Goal: Task Accomplishment & Management: Manage account settings

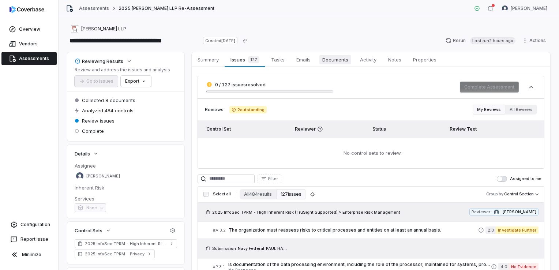
click at [331, 54] on link "Documents Documents" at bounding box center [335, 59] width 38 height 15
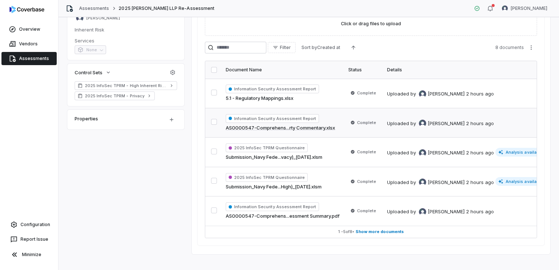
scroll to position [168, 0]
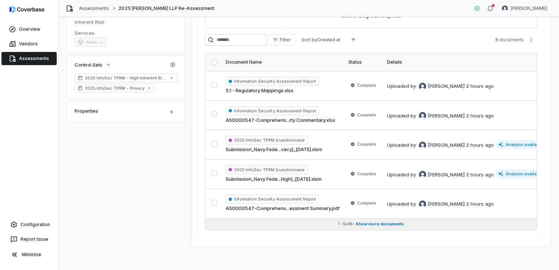
click at [377, 222] on span "Show more documents" at bounding box center [380, 223] width 48 height 5
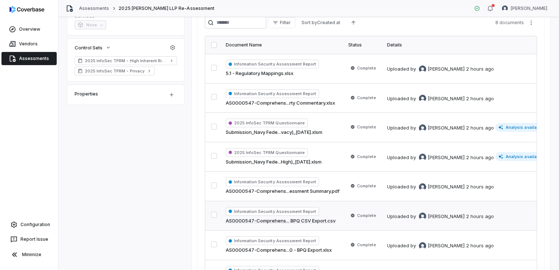
scroll to position [146, 0]
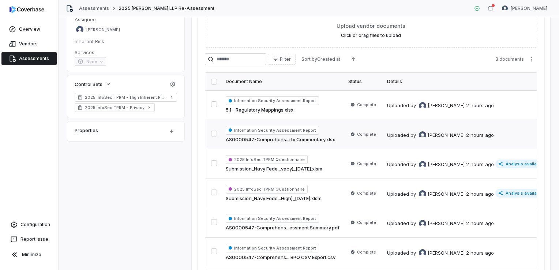
click at [216, 132] on button "button" at bounding box center [214, 134] width 6 height 6
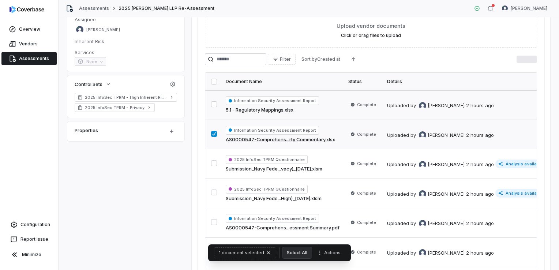
click at [212, 104] on button "button" at bounding box center [214, 104] width 6 height 6
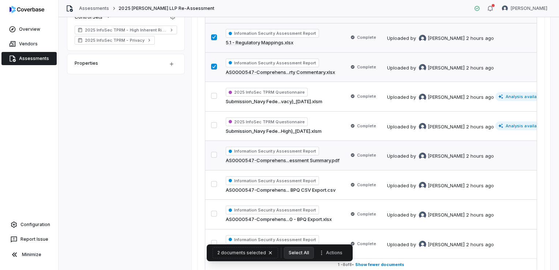
scroll to position [220, 0]
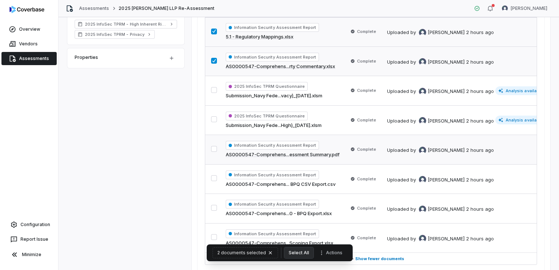
click at [212, 147] on button "button" at bounding box center [214, 149] width 6 height 6
click at [213, 206] on button "button" at bounding box center [214, 208] width 6 height 6
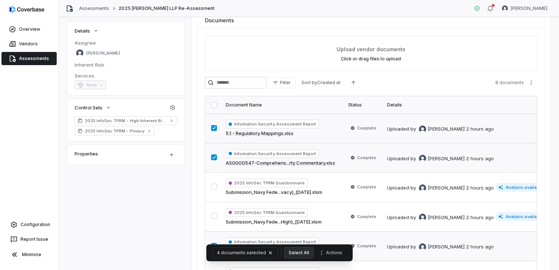
scroll to position [110, 0]
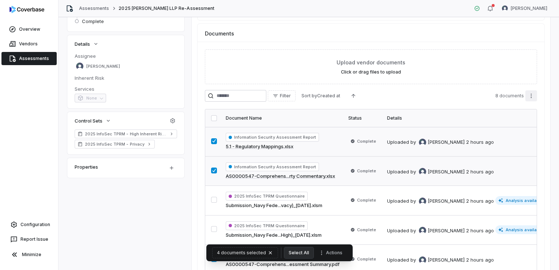
click at [527, 97] on html "**********" at bounding box center [279, 135] width 559 height 270
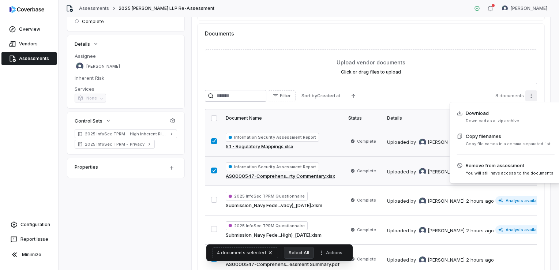
click at [544, 94] on html "**********" at bounding box center [279, 135] width 559 height 270
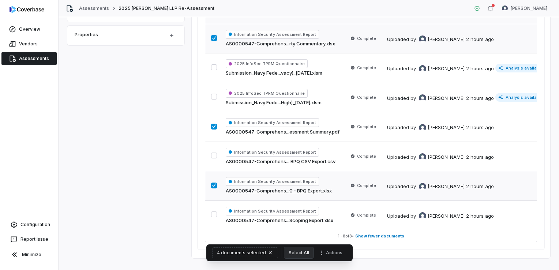
scroll to position [256, 0]
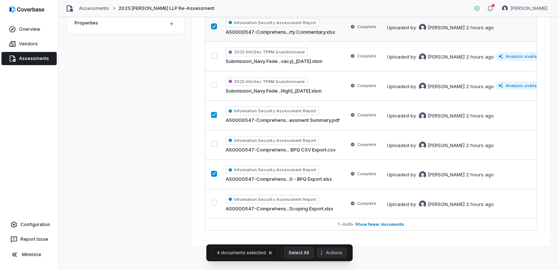
click at [316, 252] on button "Actions" at bounding box center [331, 252] width 30 height 11
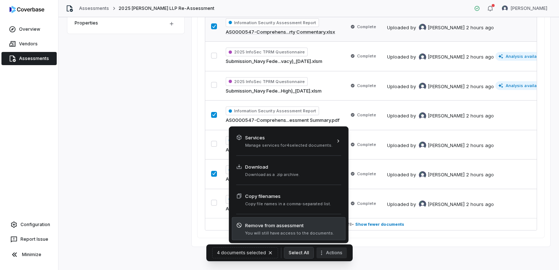
click at [300, 226] on span "Remove from assessment" at bounding box center [289, 225] width 89 height 7
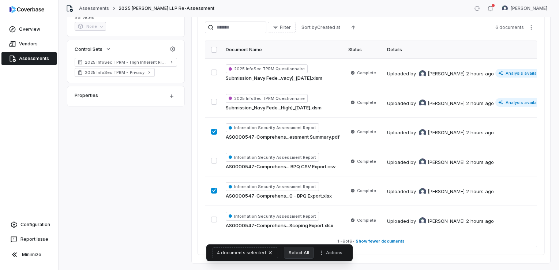
scroll to position [183, 0]
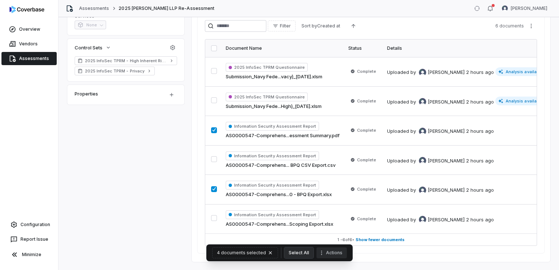
click at [336, 255] on button "Actions" at bounding box center [331, 252] width 30 height 11
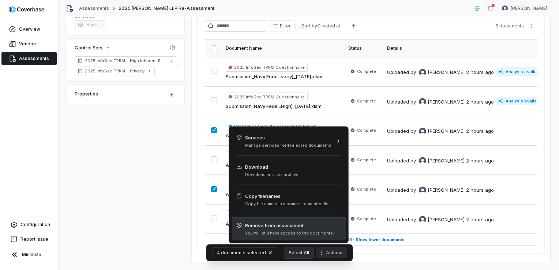
scroll to position [171, 0]
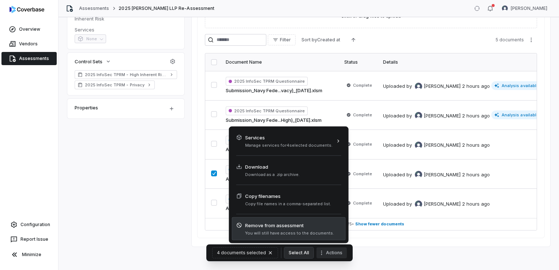
click at [285, 225] on span "Remove from assessment" at bounding box center [289, 225] width 89 height 7
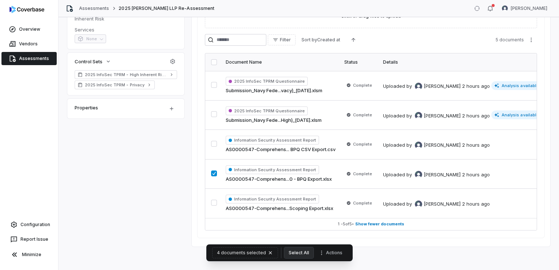
click at [181, 192] on div "Reviewing Results Review and address the issues and analysis Go to issues Expor…" at bounding box center [308, 64] width 483 height 363
click at [201, 181] on div "Upload vendor documents Click or drag files to upload Filter Sort by Created at…" at bounding box center [371, 112] width 347 height 252
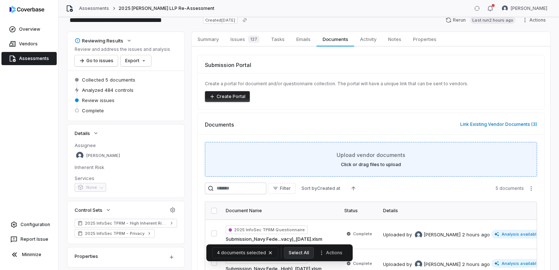
scroll to position [0, 0]
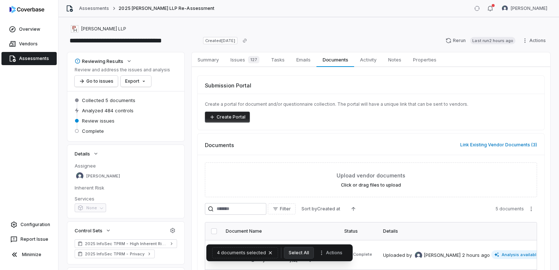
click at [362, 131] on div "Submission Portal Create a portal for document and/or questionnaire collection.…" at bounding box center [371, 241] width 347 height 331
click at [306, 62] on span "Emails" at bounding box center [303, 60] width 20 height 10
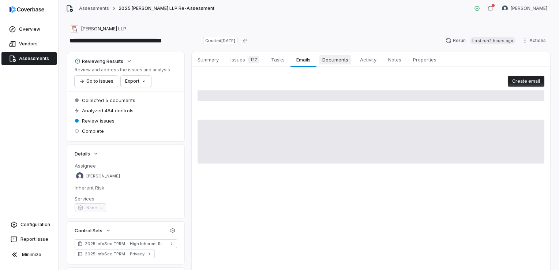
click at [332, 62] on span "Documents" at bounding box center [335, 60] width 32 height 10
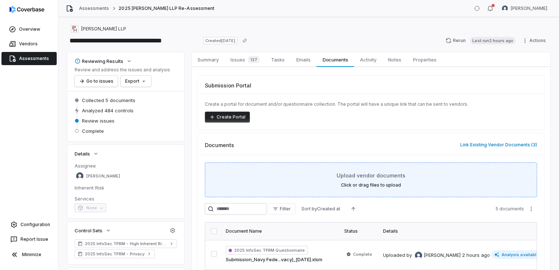
scroll to position [37, 0]
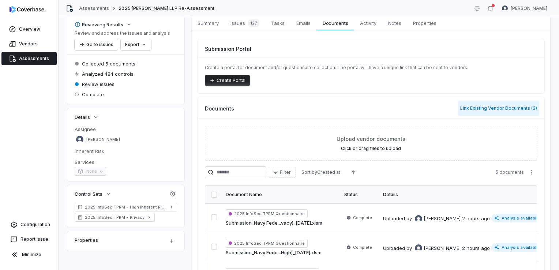
click at [507, 109] on button "Link Existing Vendor Documents ( 3 )" at bounding box center [498, 108] width 81 height 15
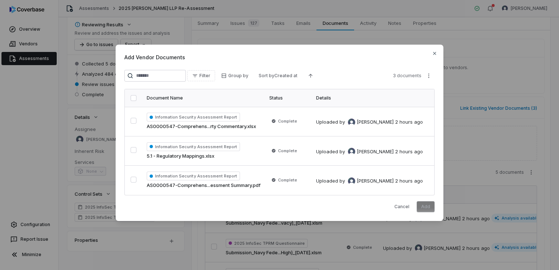
click at [433, 56] on span "Add Vendor Documents" at bounding box center [279, 57] width 310 height 8
click at [435, 54] on icon "button" at bounding box center [434, 53] width 3 height 3
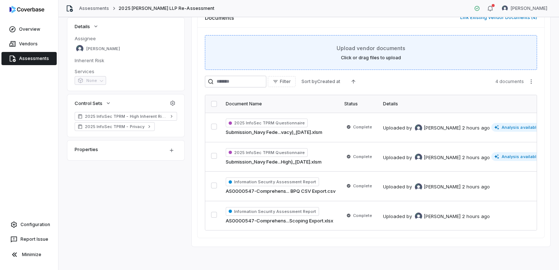
scroll to position [130, 0]
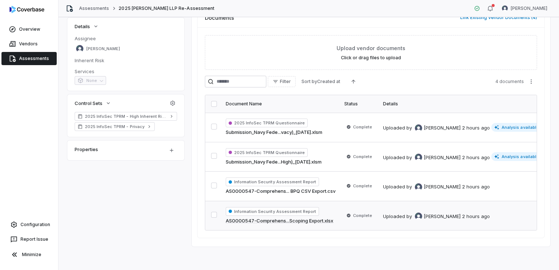
click at [213, 212] on button "button" at bounding box center [214, 215] width 6 height 6
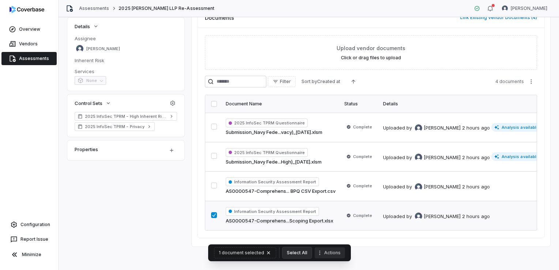
click at [329, 253] on button "Actions" at bounding box center [330, 252] width 30 height 11
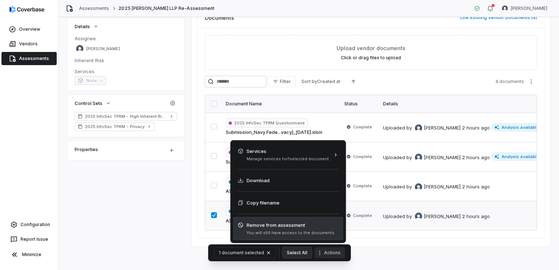
click at [296, 224] on span "Remove from assessment" at bounding box center [291, 224] width 89 height 7
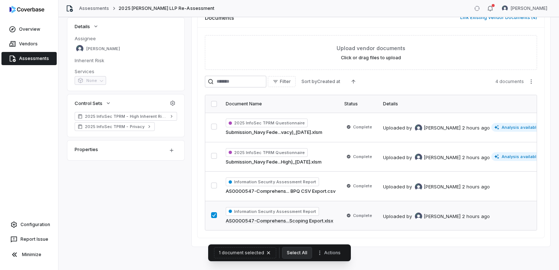
click at [370, 251] on div "**********" at bounding box center [309, 143] width 501 height 253
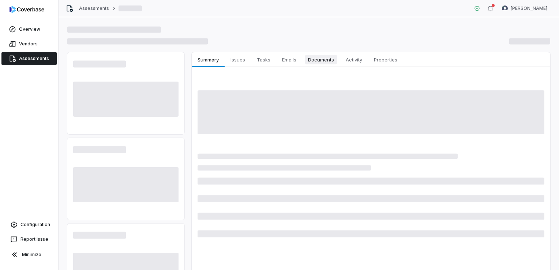
click at [316, 58] on span "Documents" at bounding box center [321, 60] width 32 height 10
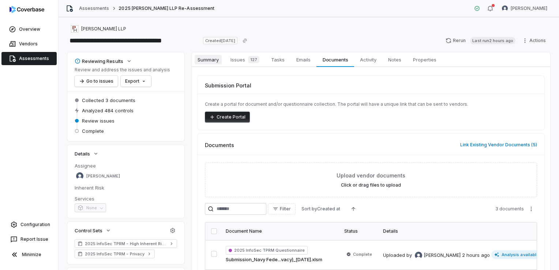
click at [217, 58] on span "Summary" at bounding box center [208, 60] width 27 height 10
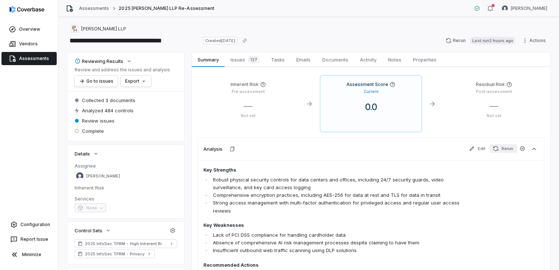
click at [498, 149] on button "Rerun" at bounding box center [503, 148] width 26 height 9
click at [48, 61] on link "Assessments" at bounding box center [28, 58] width 55 height 13
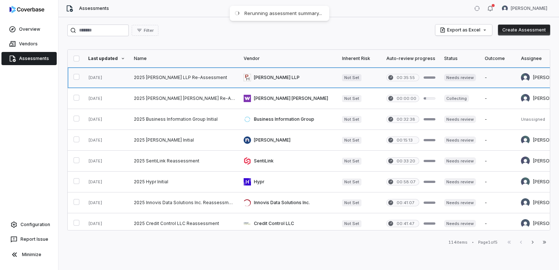
click at [458, 78] on link at bounding box center [460, 77] width 41 height 20
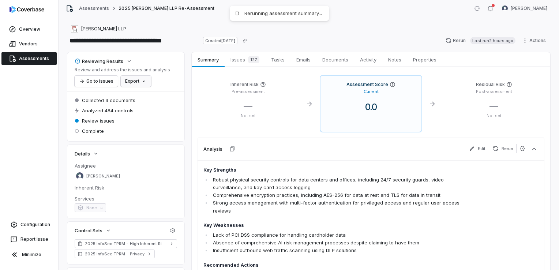
click at [145, 84] on html "**********" at bounding box center [279, 135] width 559 height 270
click at [154, 77] on html "**********" at bounding box center [279, 135] width 559 height 270
click at [527, 41] on html "**********" at bounding box center [279, 135] width 559 height 270
click at [481, 51] on html "**********" at bounding box center [279, 135] width 559 height 270
click at [453, 41] on button "Rerun Last run 2 hours ago" at bounding box center [480, 40] width 79 height 11
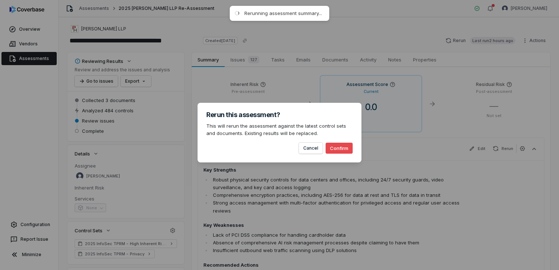
click at [344, 147] on button "Confirm" at bounding box center [339, 148] width 27 height 11
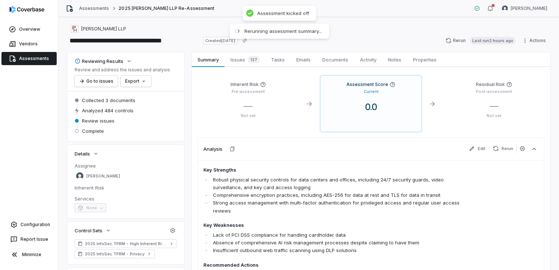
click at [23, 61] on span "Assessments" at bounding box center [34, 59] width 30 height 6
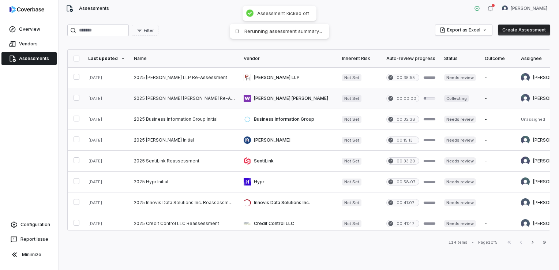
click at [202, 100] on link at bounding box center [185, 98] width 110 height 20
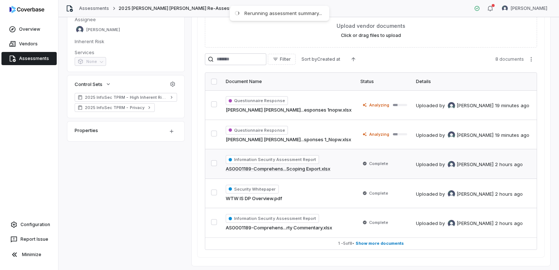
scroll to position [168, 0]
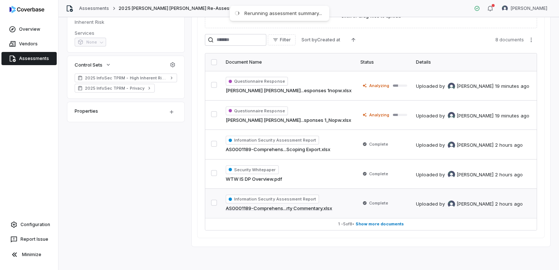
click at [214, 201] on button "button" at bounding box center [214, 203] width 6 height 6
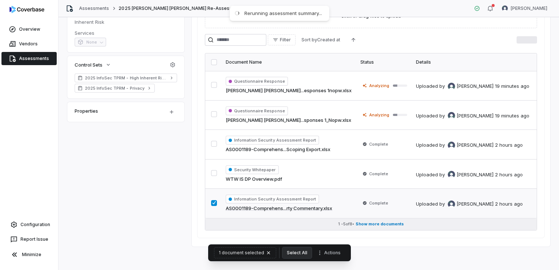
click at [357, 218] on button "1 - 5 of 8 • Show more documents" at bounding box center [370, 224] width 331 height 12
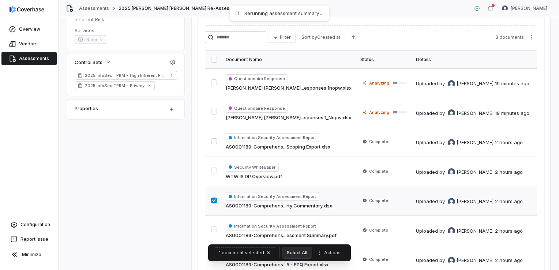
scroll to position [241, 0]
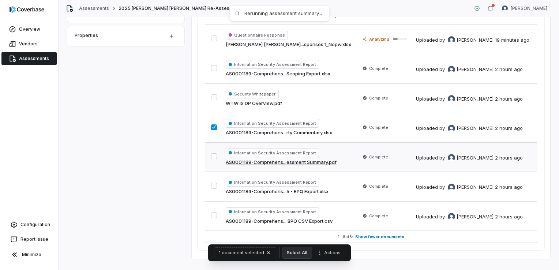
click at [212, 153] on button "button" at bounding box center [214, 156] width 6 height 6
click at [212, 185] on button "button" at bounding box center [214, 186] width 6 height 6
click at [215, 69] on button "button" at bounding box center [214, 68] width 6 height 6
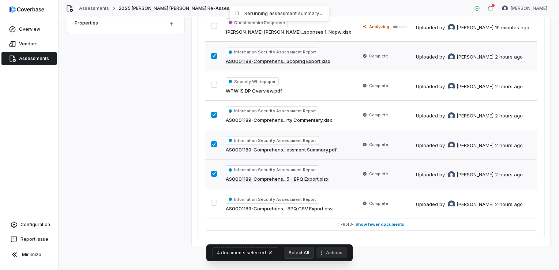
click at [336, 256] on button "Actions" at bounding box center [331, 252] width 30 height 11
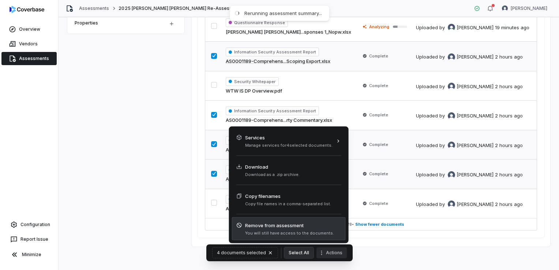
click at [305, 231] on span "You will still have access to the documents." at bounding box center [289, 233] width 89 height 5
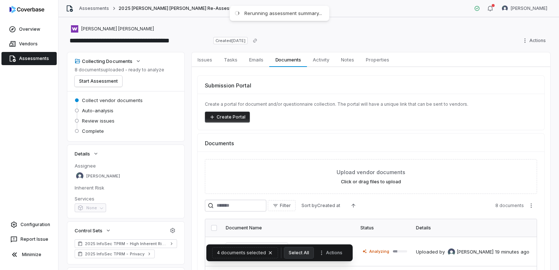
scroll to position [0, 0]
click at [262, 64] on span "Emails" at bounding box center [256, 60] width 20 height 10
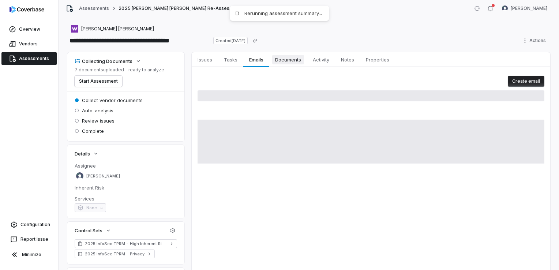
click at [289, 59] on span "Documents" at bounding box center [288, 60] width 32 height 10
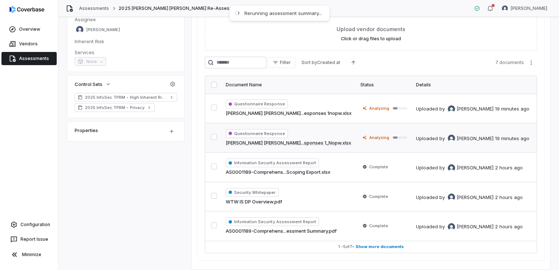
scroll to position [171, 0]
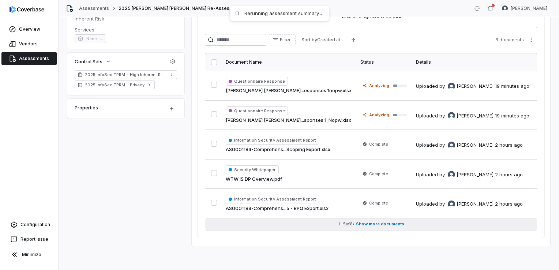
click at [387, 224] on button "1 - 5 of 6 • Show more documents" at bounding box center [370, 224] width 331 height 12
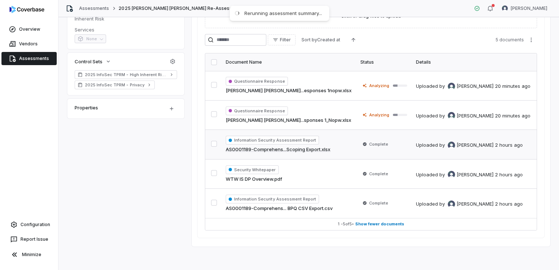
click at [215, 141] on button "button" at bounding box center [214, 144] width 6 height 6
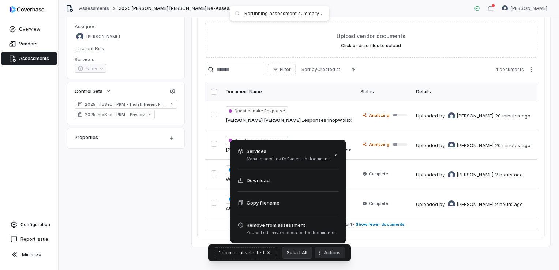
click at [324, 254] on button "Actions" at bounding box center [330, 252] width 30 height 11
click at [391, 239] on html "**********" at bounding box center [279, 135] width 559 height 270
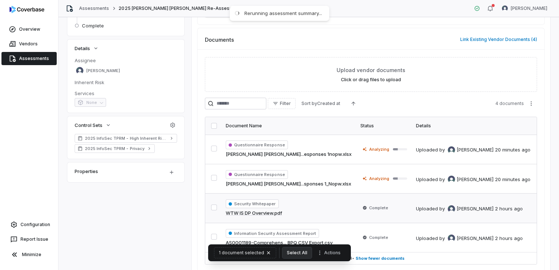
scroll to position [0, 0]
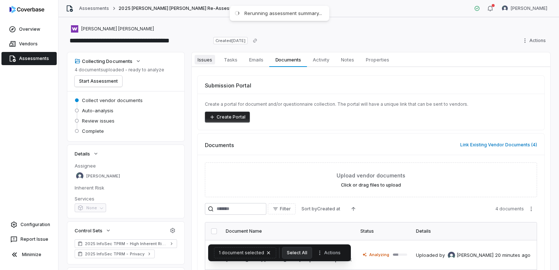
click at [207, 60] on span "Issues" at bounding box center [205, 60] width 20 height 10
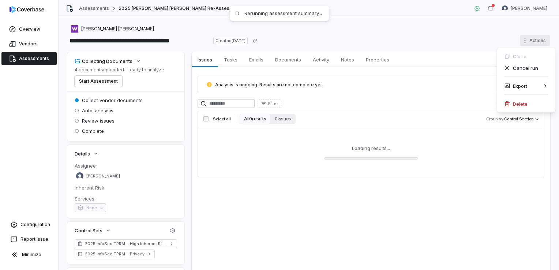
click at [527, 40] on html "**********" at bounding box center [279, 135] width 559 height 270
click at [527, 71] on div "Cancel run" at bounding box center [526, 68] width 53 height 12
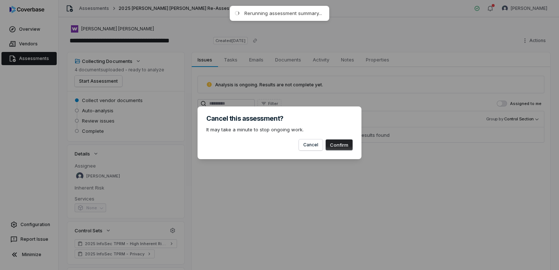
click at [332, 143] on button "Confirm" at bounding box center [339, 144] width 27 height 11
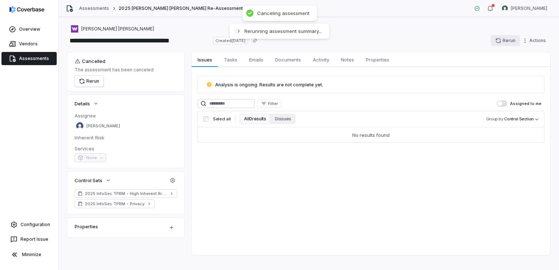
click at [491, 43] on button "Rerun" at bounding box center [505, 40] width 29 height 11
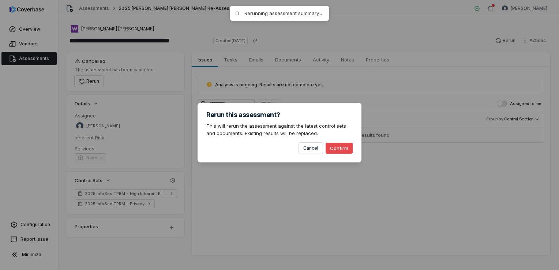
click at [347, 147] on button "Confirm" at bounding box center [339, 148] width 27 height 11
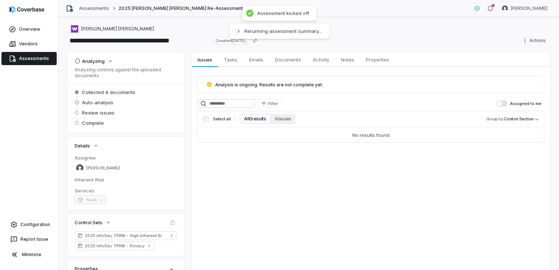
click at [31, 62] on link "Assessments" at bounding box center [28, 58] width 55 height 13
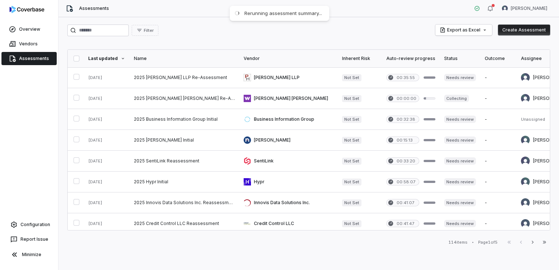
click at [33, 61] on span "Assessments" at bounding box center [34, 59] width 30 height 6
